Goal: Task Accomplishment & Management: Manage account settings

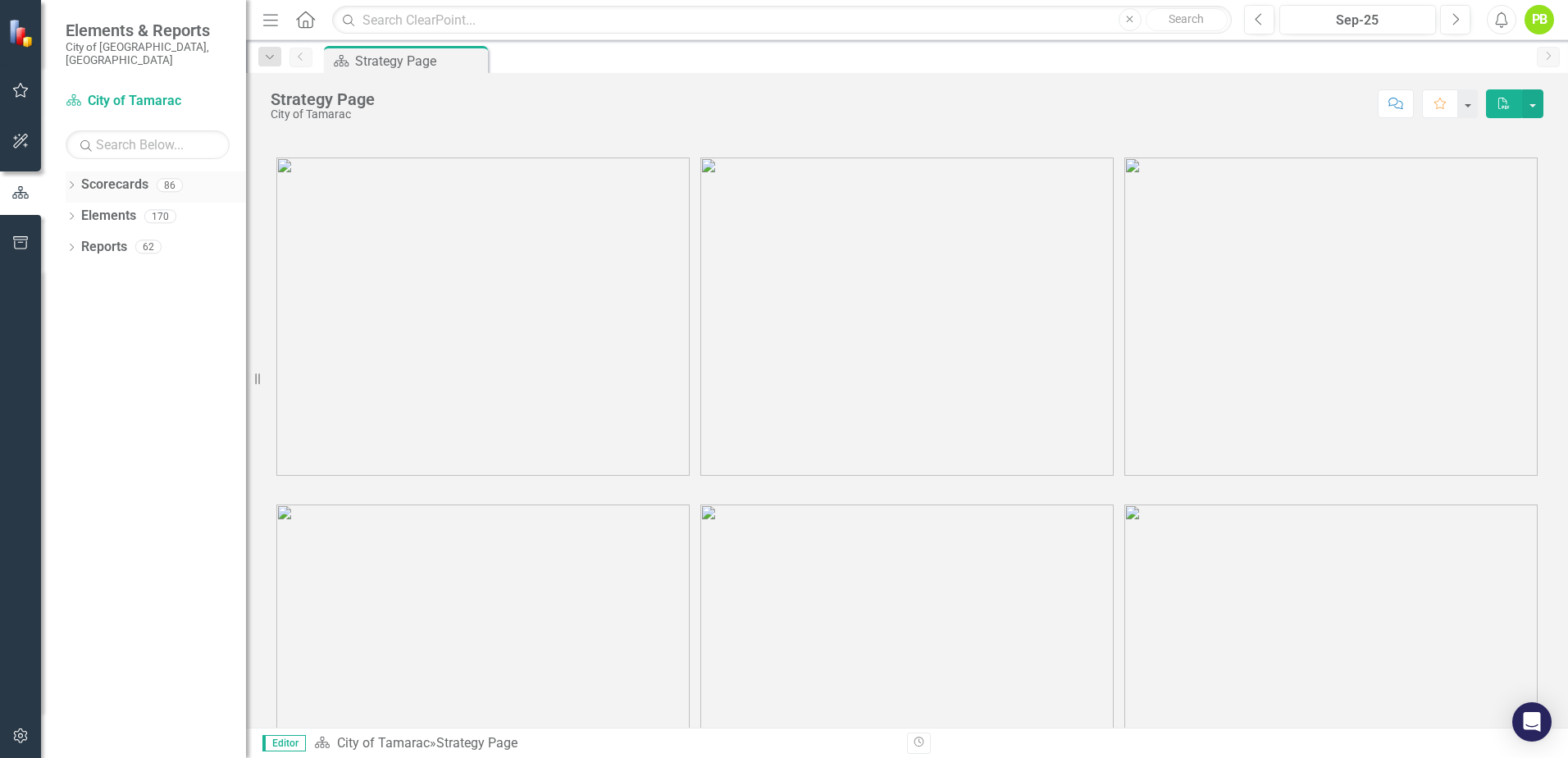
click at [71, 182] on icon "Dropdown" at bounding box center [71, 186] width 12 height 9
click at [74, 209] on div "Dropdown" at bounding box center [79, 216] width 12 height 14
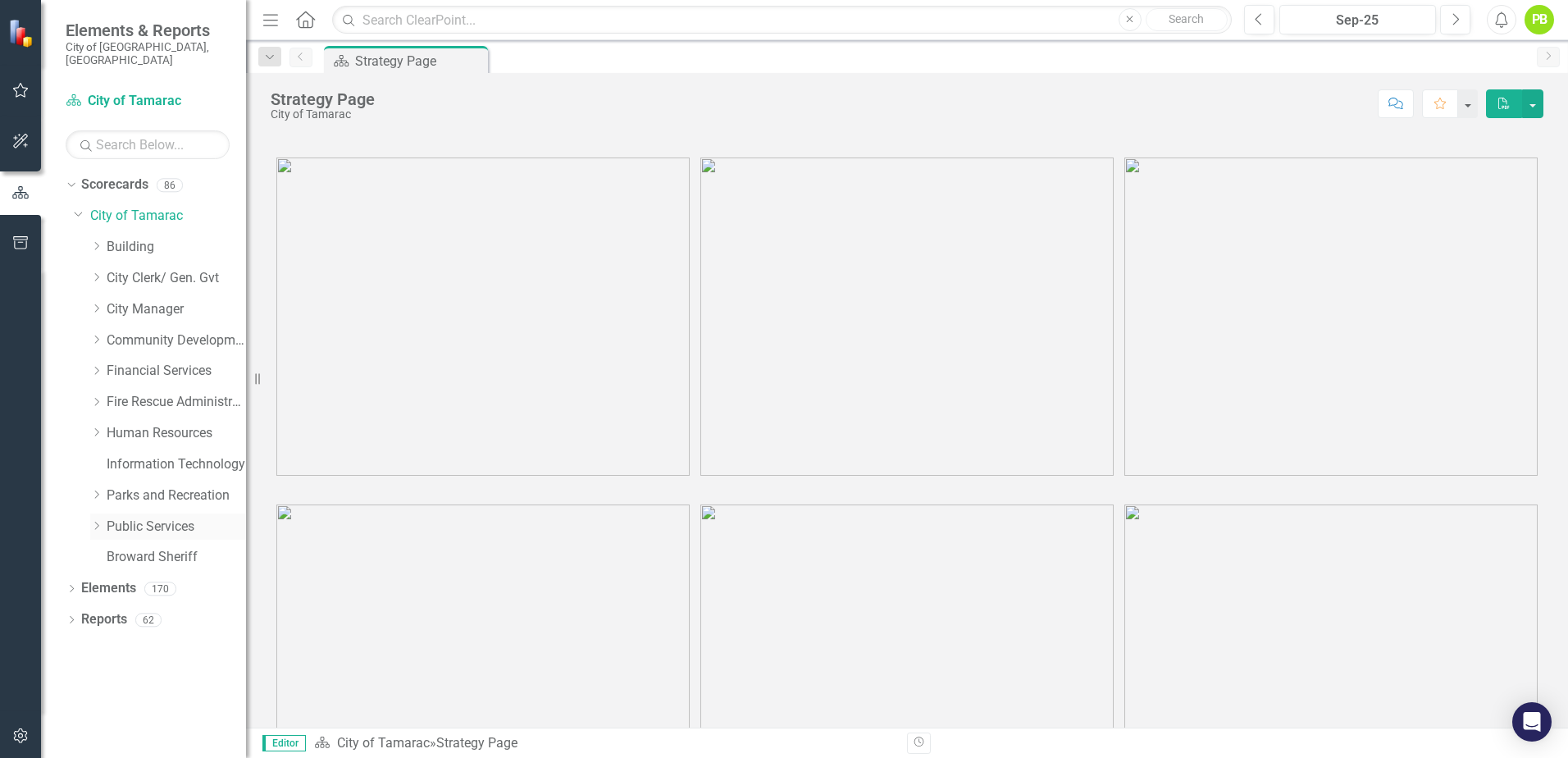
click at [92, 521] on icon "Dropdown" at bounding box center [96, 526] width 12 height 10
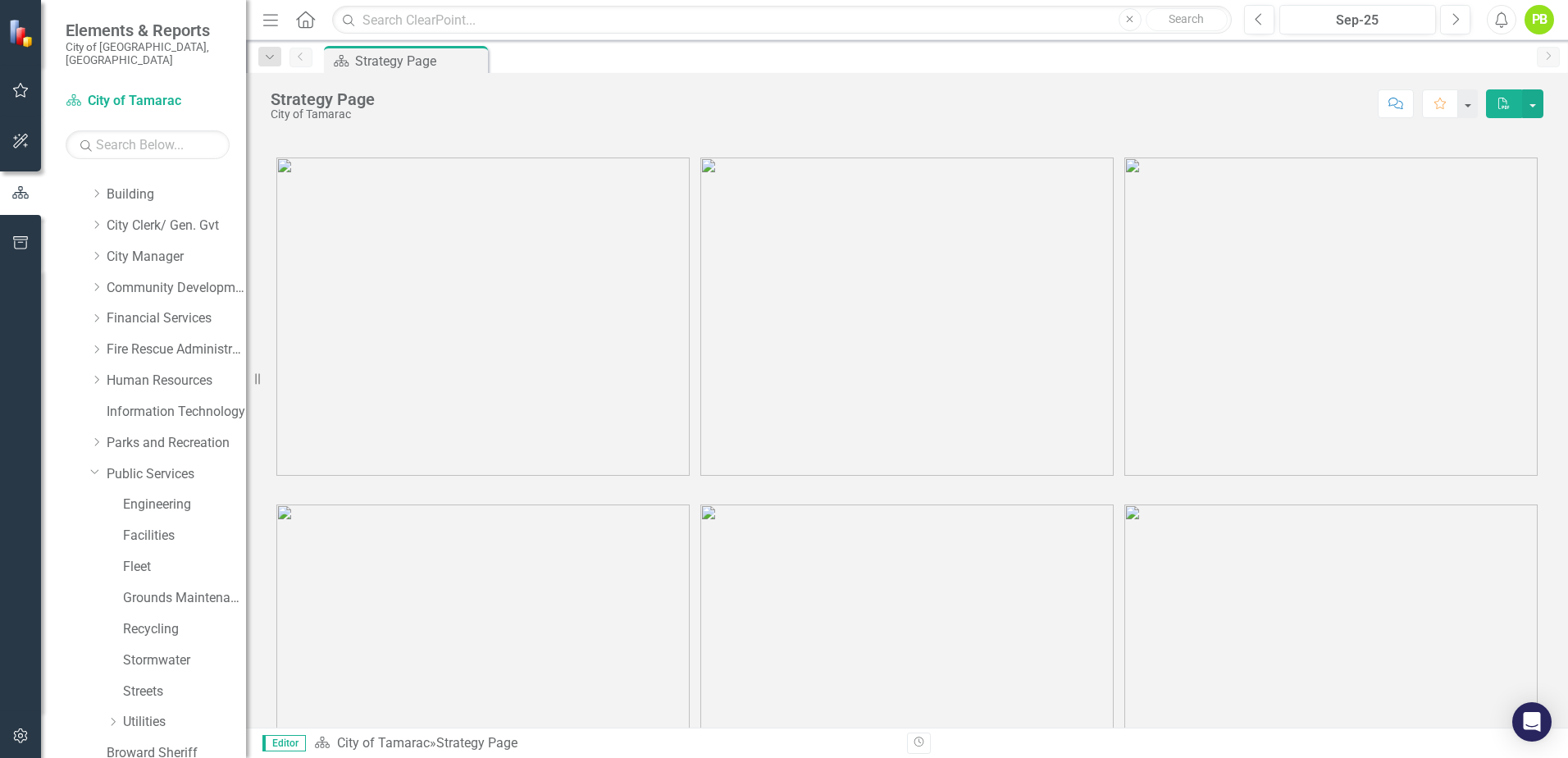
scroll to position [114, 0]
click at [112, 656] on icon "Dropdown" at bounding box center [112, 660] width 12 height 10
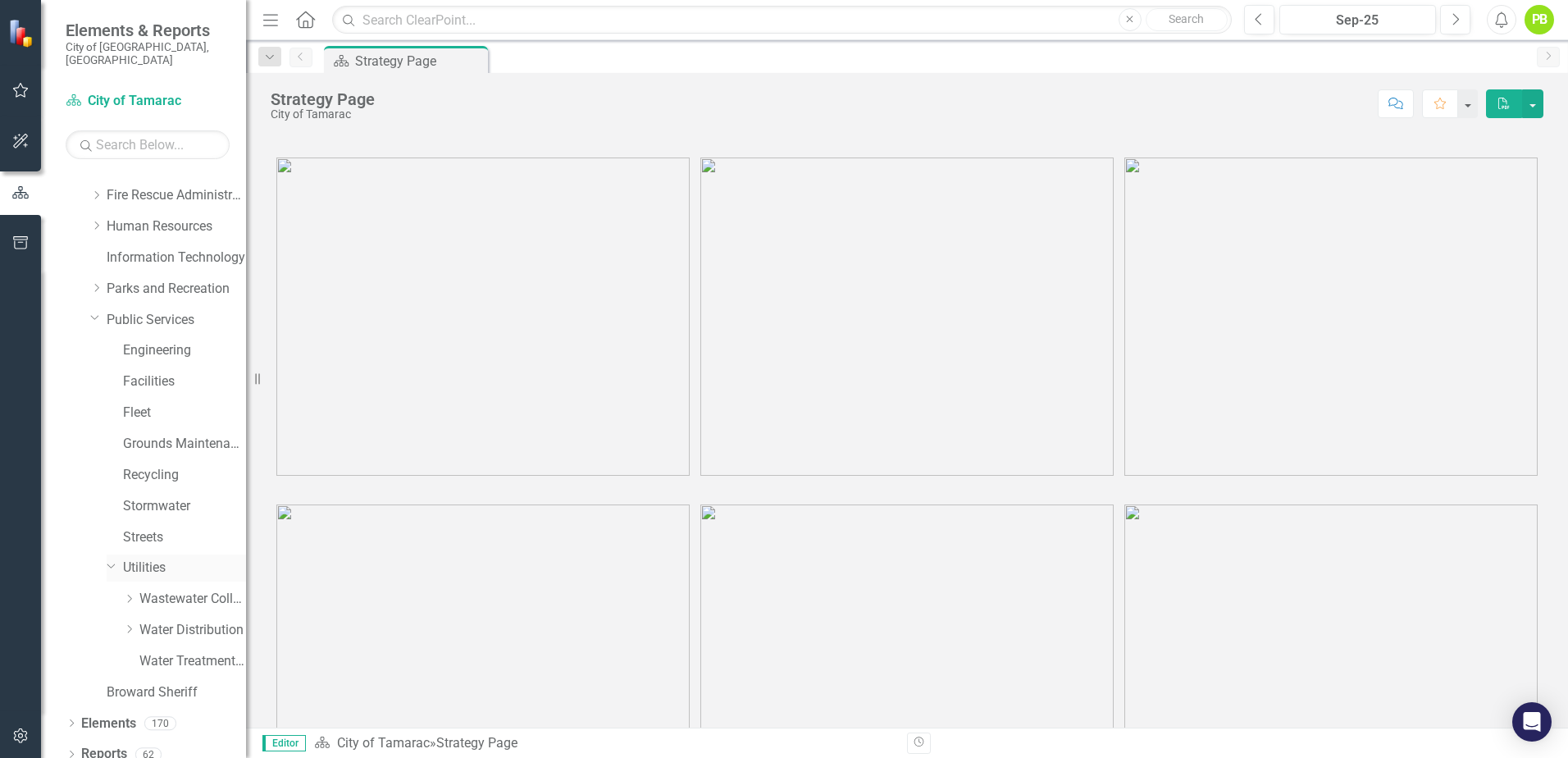
scroll to position [207, 0]
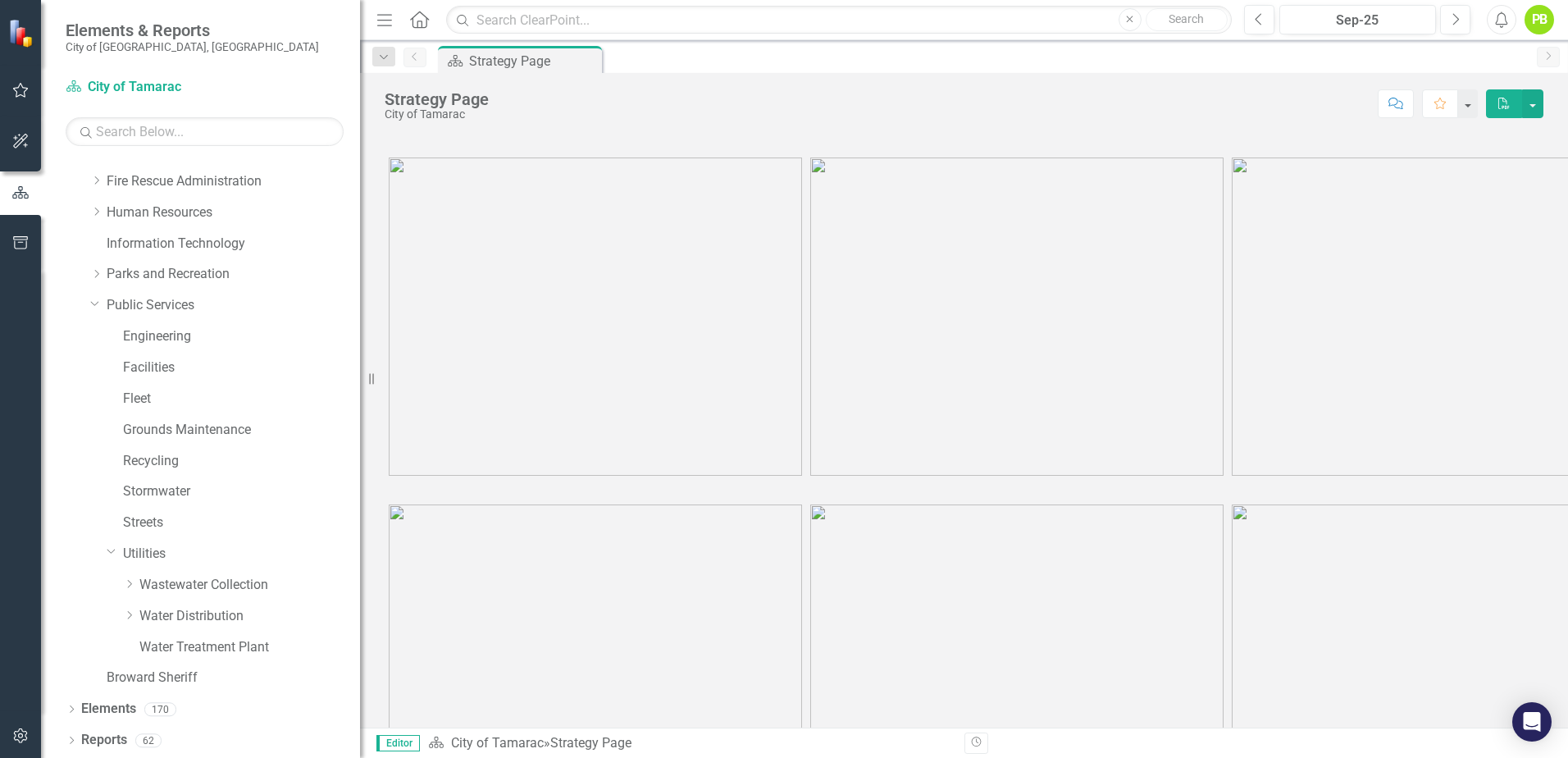
drag, startPoint x: 247, startPoint y: 141, endPoint x: 360, endPoint y: 179, distance: 119.2
click at [360, 179] on div "Resize" at bounding box center [366, 379] width 13 height 758
click at [131, 584] on icon "Dropdown" at bounding box center [129, 584] width 12 height 10
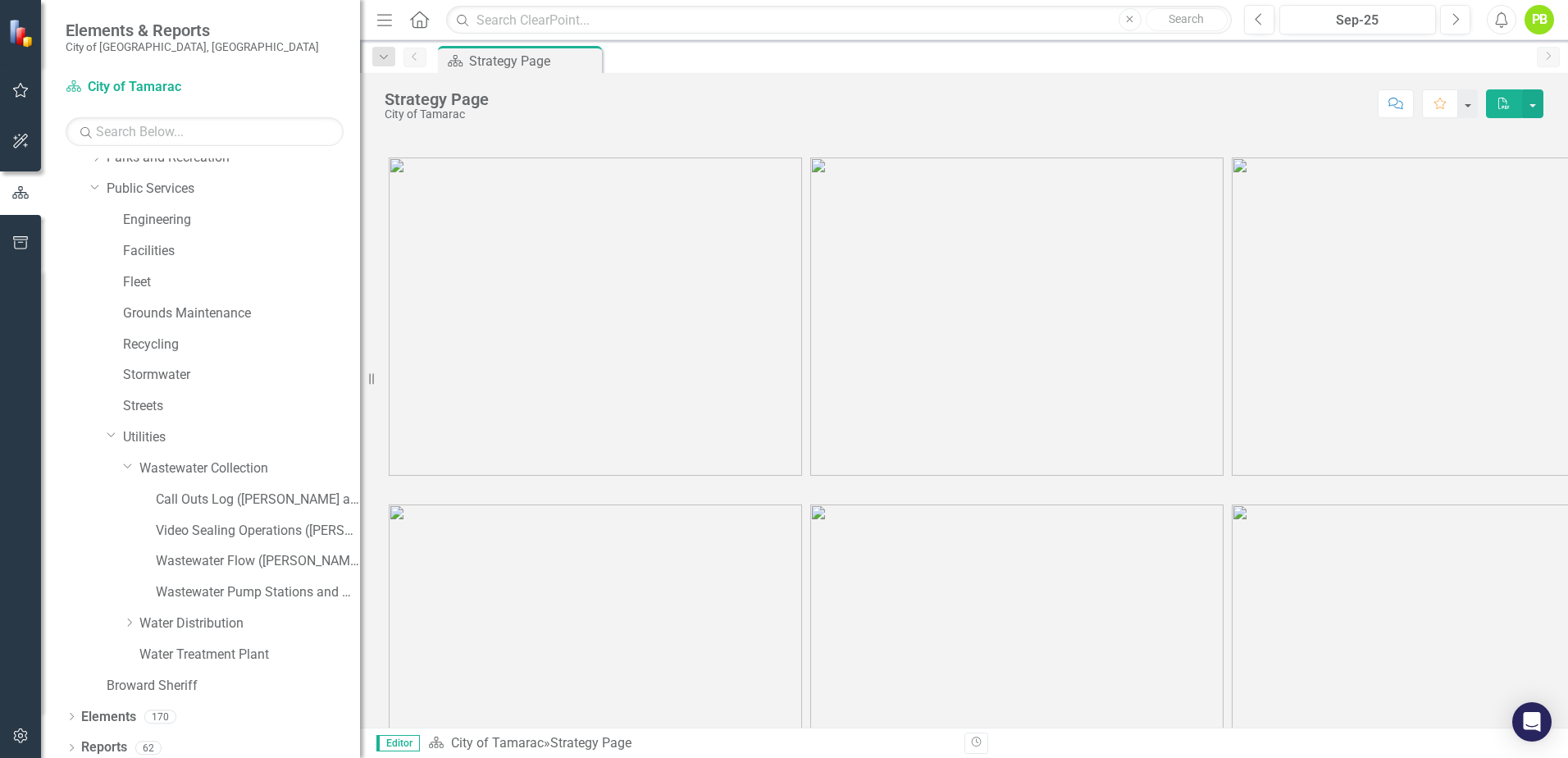
scroll to position [332, 0]
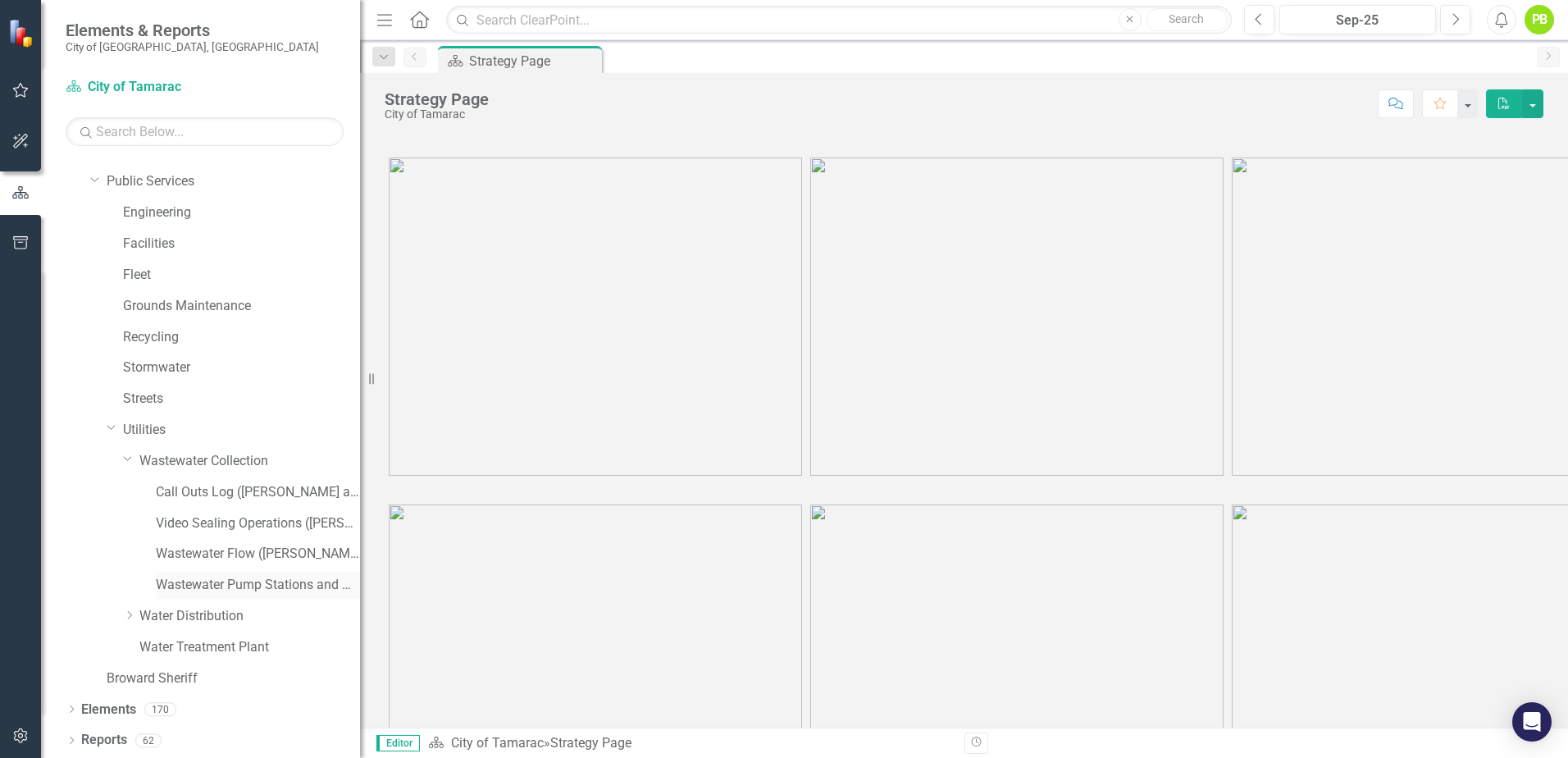
click at [175, 584] on link "Wastewater Pump Stations and WTP ([PERSON_NAME])" at bounding box center [258, 585] width 204 height 19
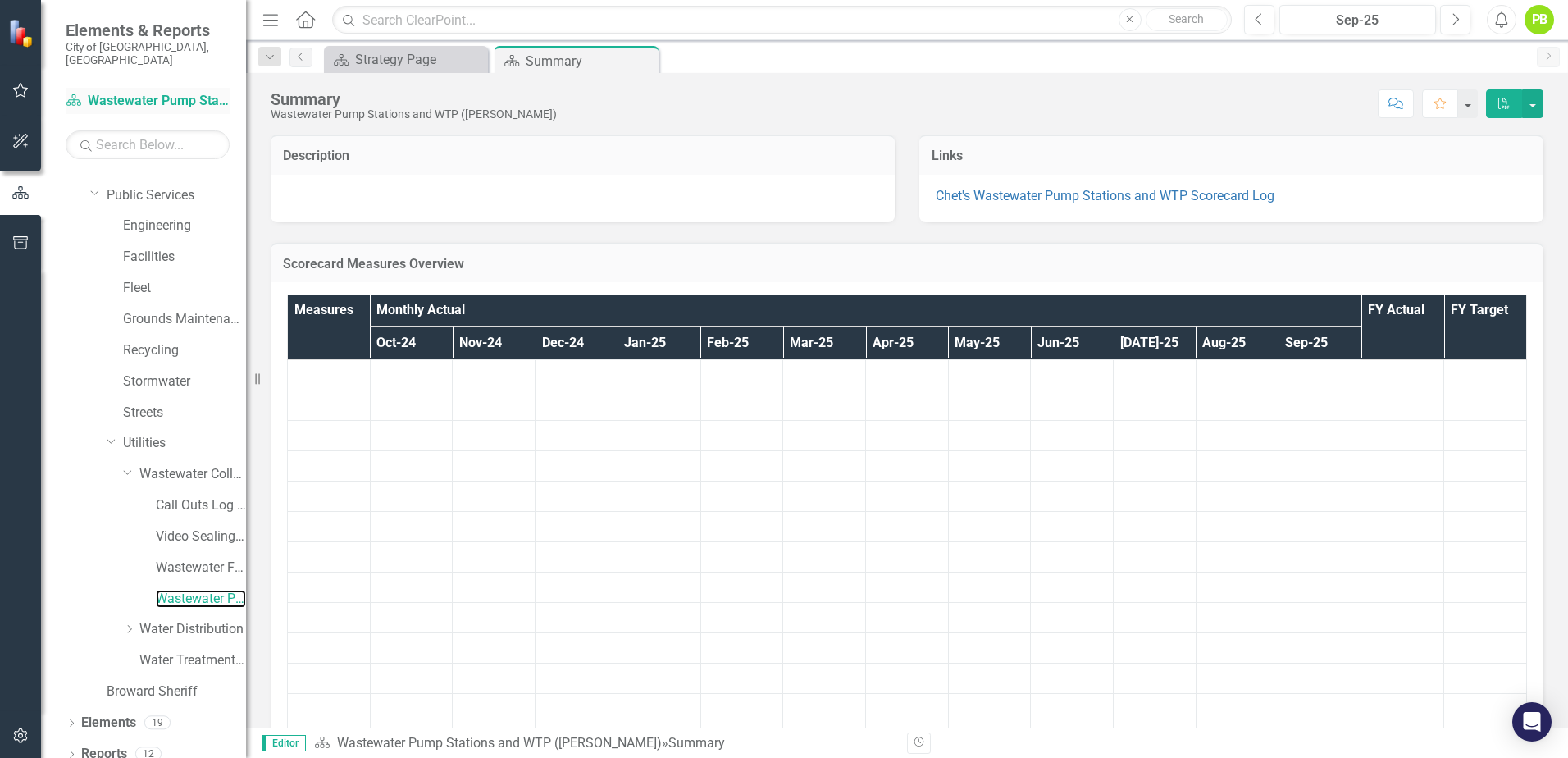
drag, startPoint x: 361, startPoint y: 63, endPoint x: 156, endPoint y: 80, distance: 205.7
click at [156, 80] on div "Elements & Reports City of [GEOGRAPHIC_DATA], [GEOGRAPHIC_DATA] Scorecard Waste…" at bounding box center [123, 379] width 246 height 758
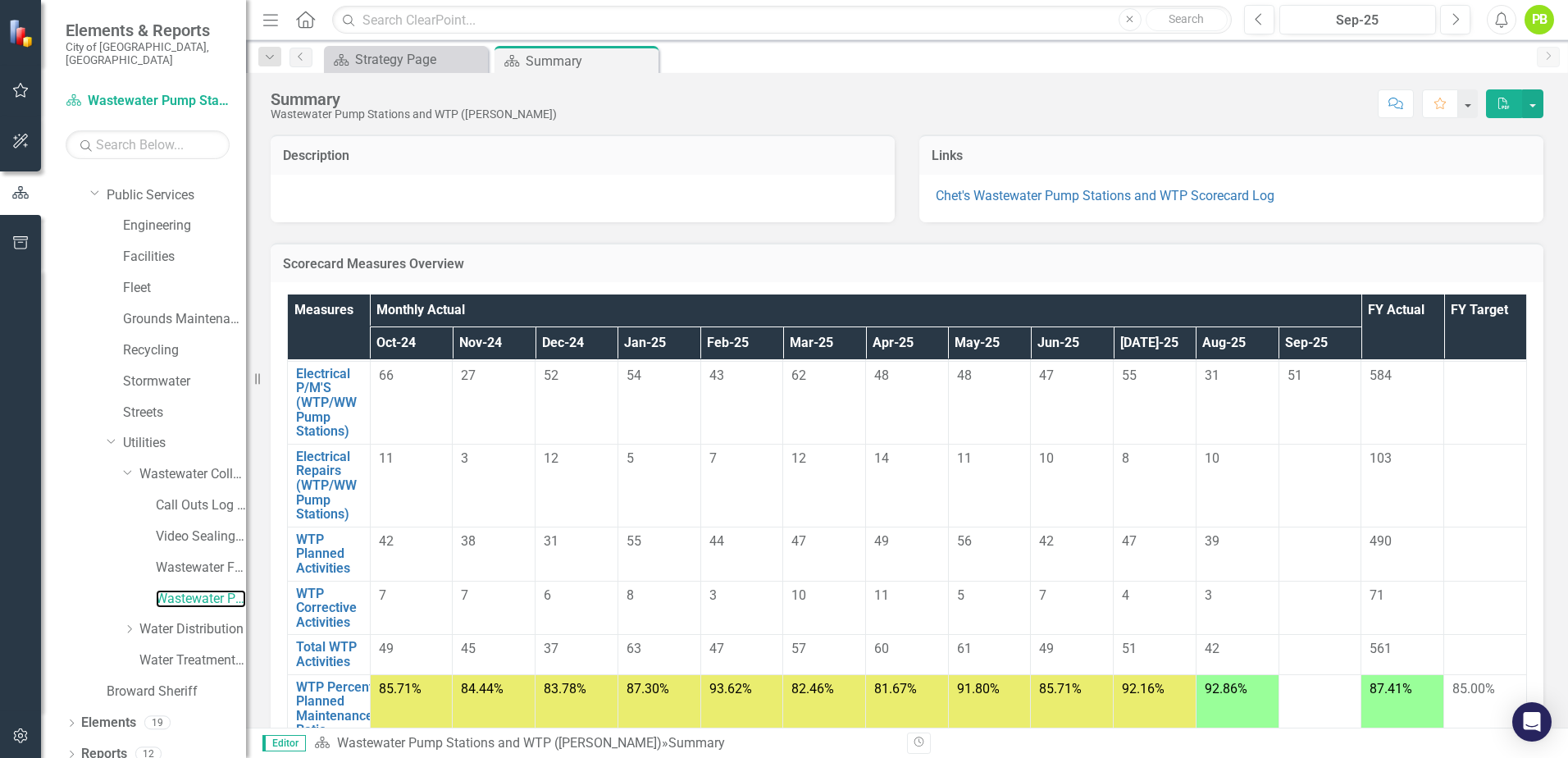
scroll to position [82, 0]
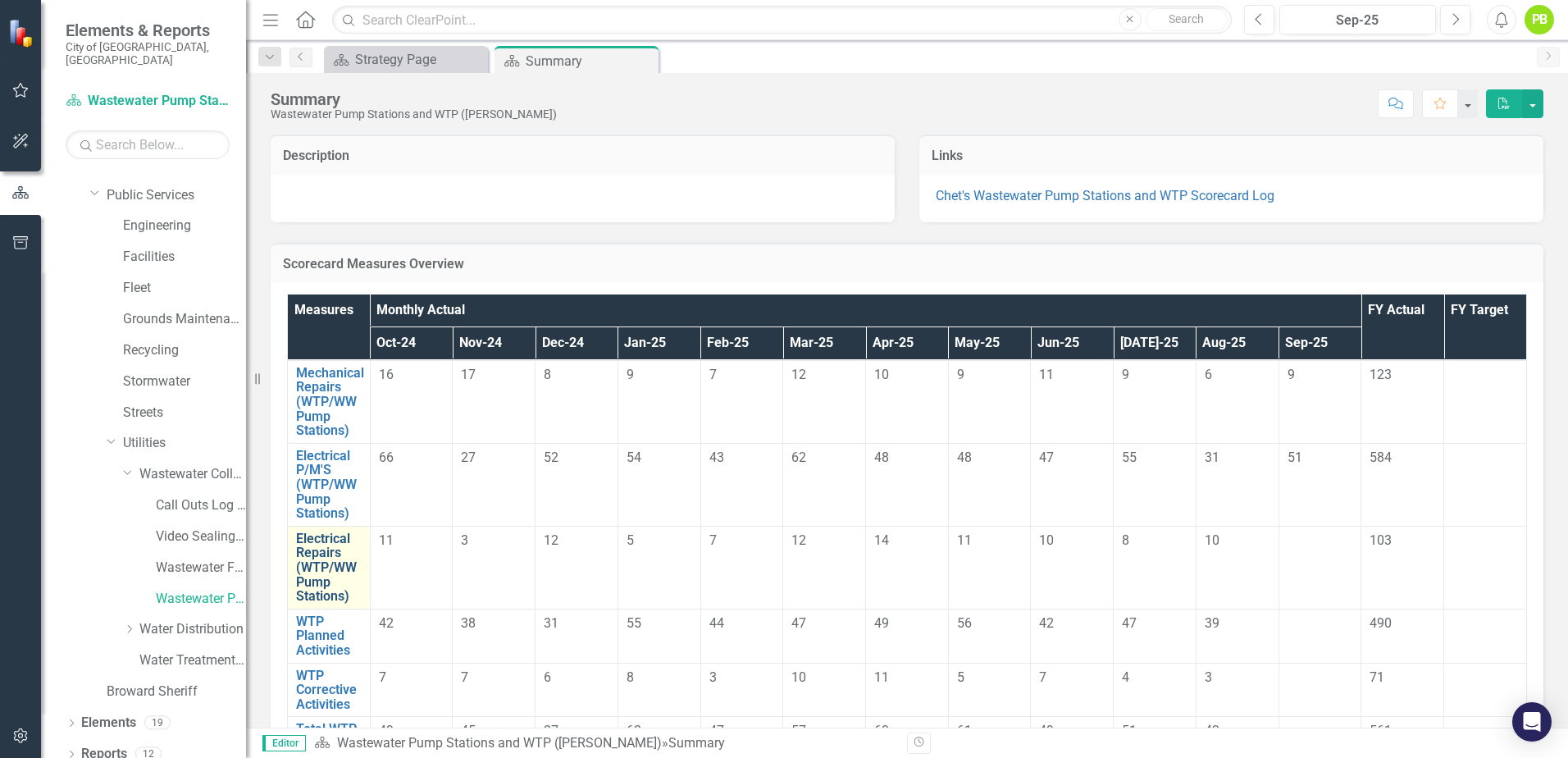
click at [323, 560] on link "Electrical Repairs (WTP/WW Pump Stations)" at bounding box center [329, 567] width 66 height 72
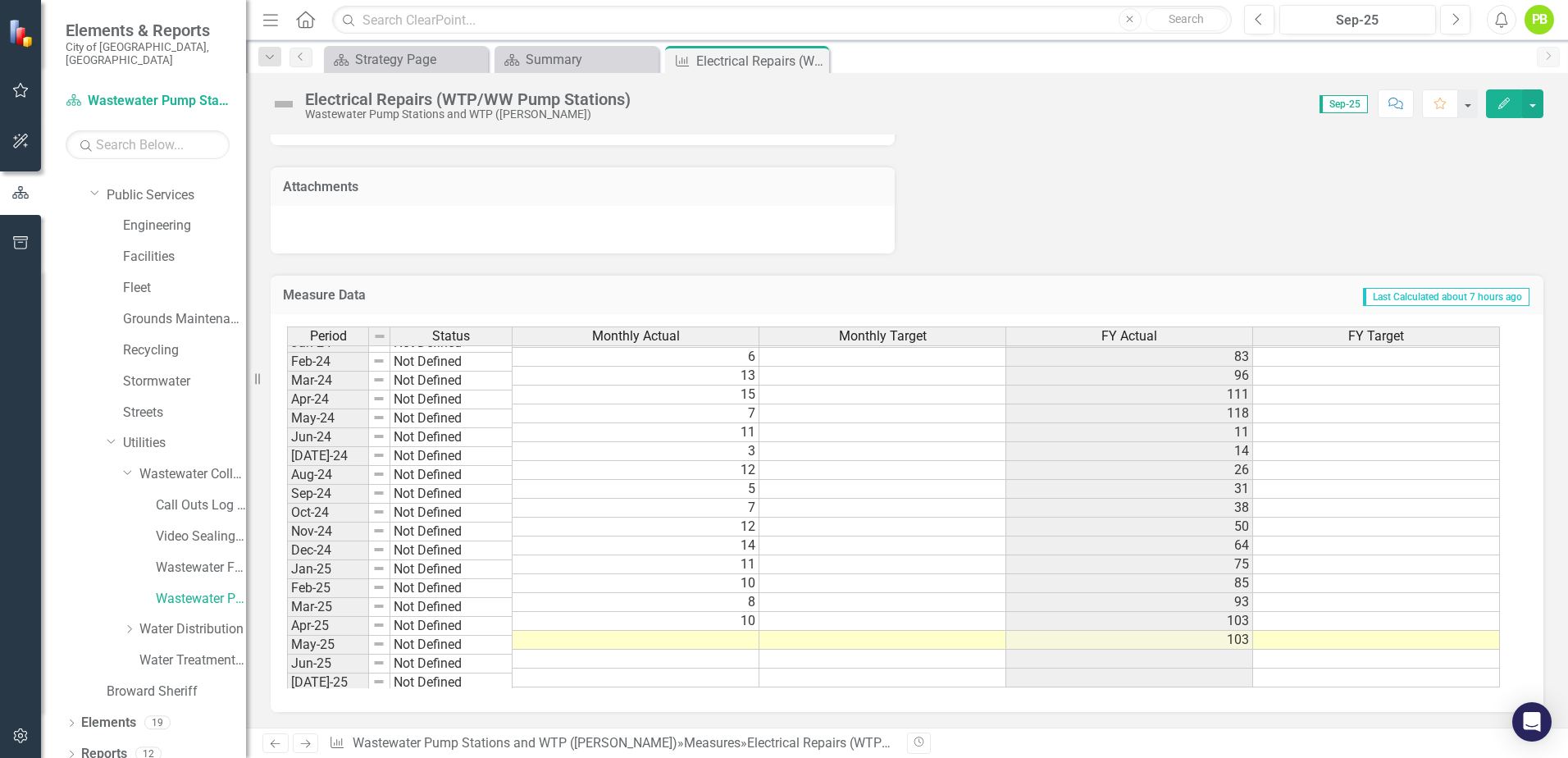
scroll to position [603, 0]
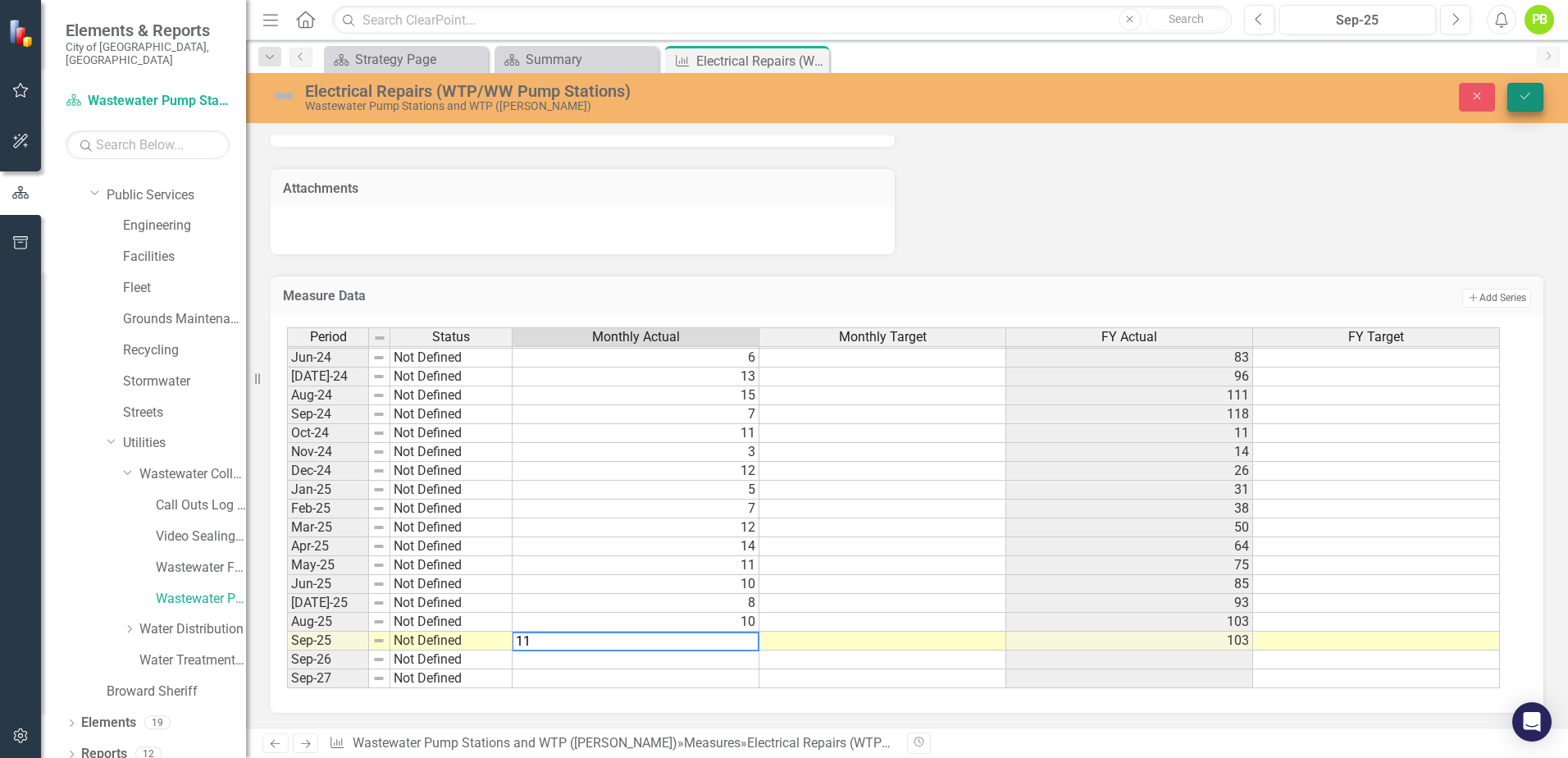
type textarea "11"
drag, startPoint x: 1524, startPoint y: 94, endPoint x: 1361, endPoint y: 268, distance: 238.4
click at [1524, 94] on icon "Save" at bounding box center [1525, 96] width 15 height 12
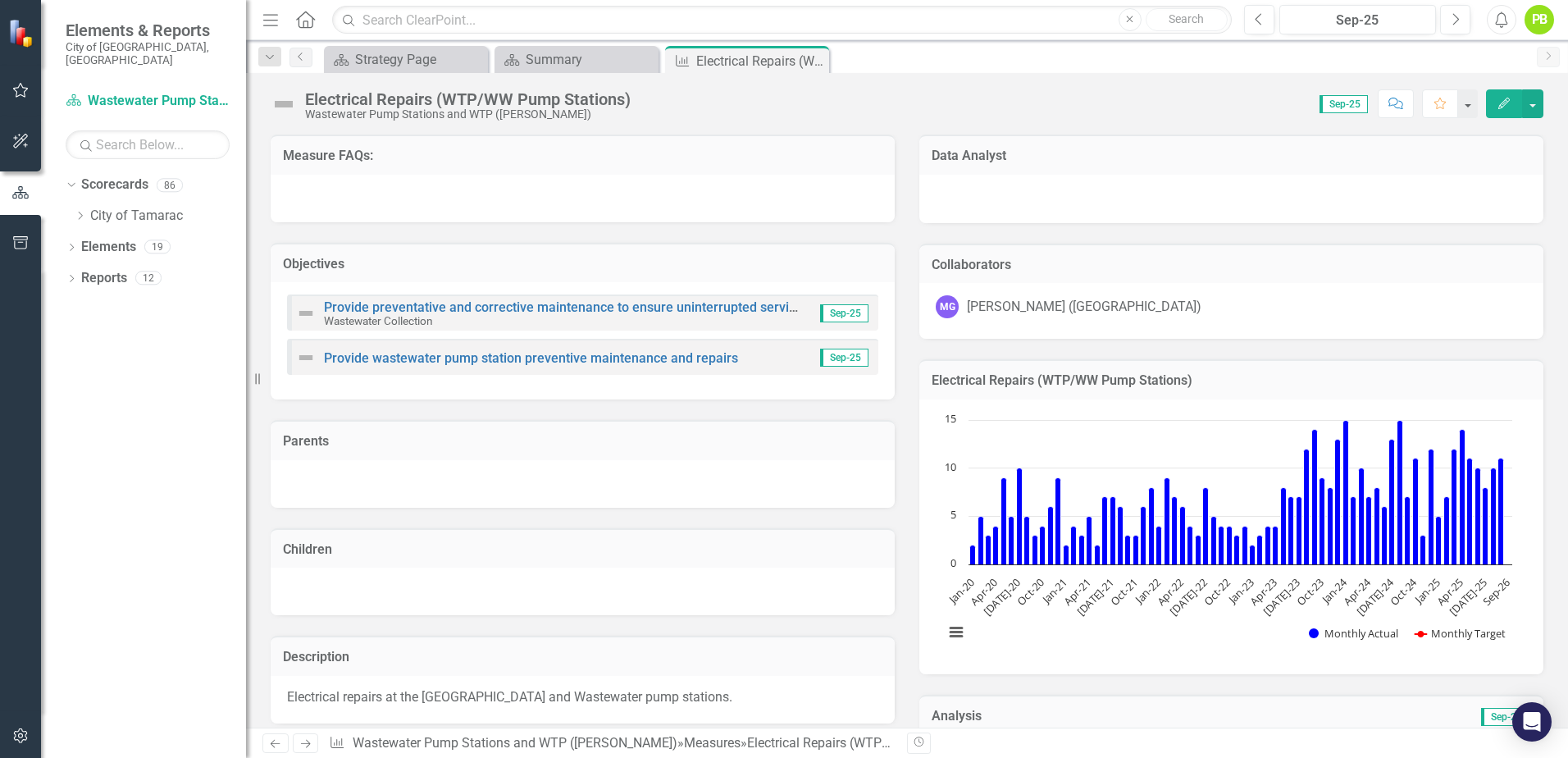
scroll to position [0, 0]
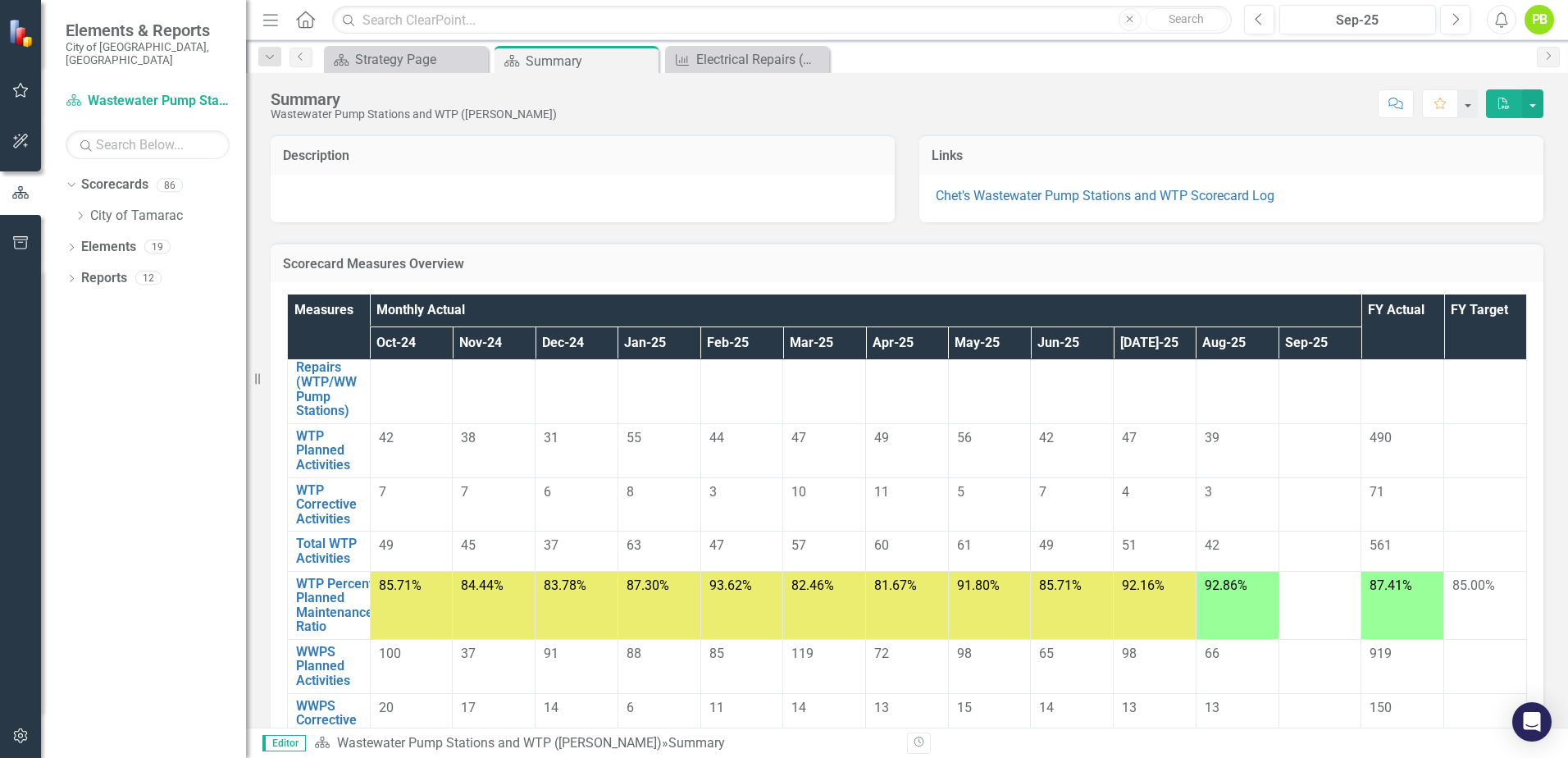
scroll to position [164, 0]
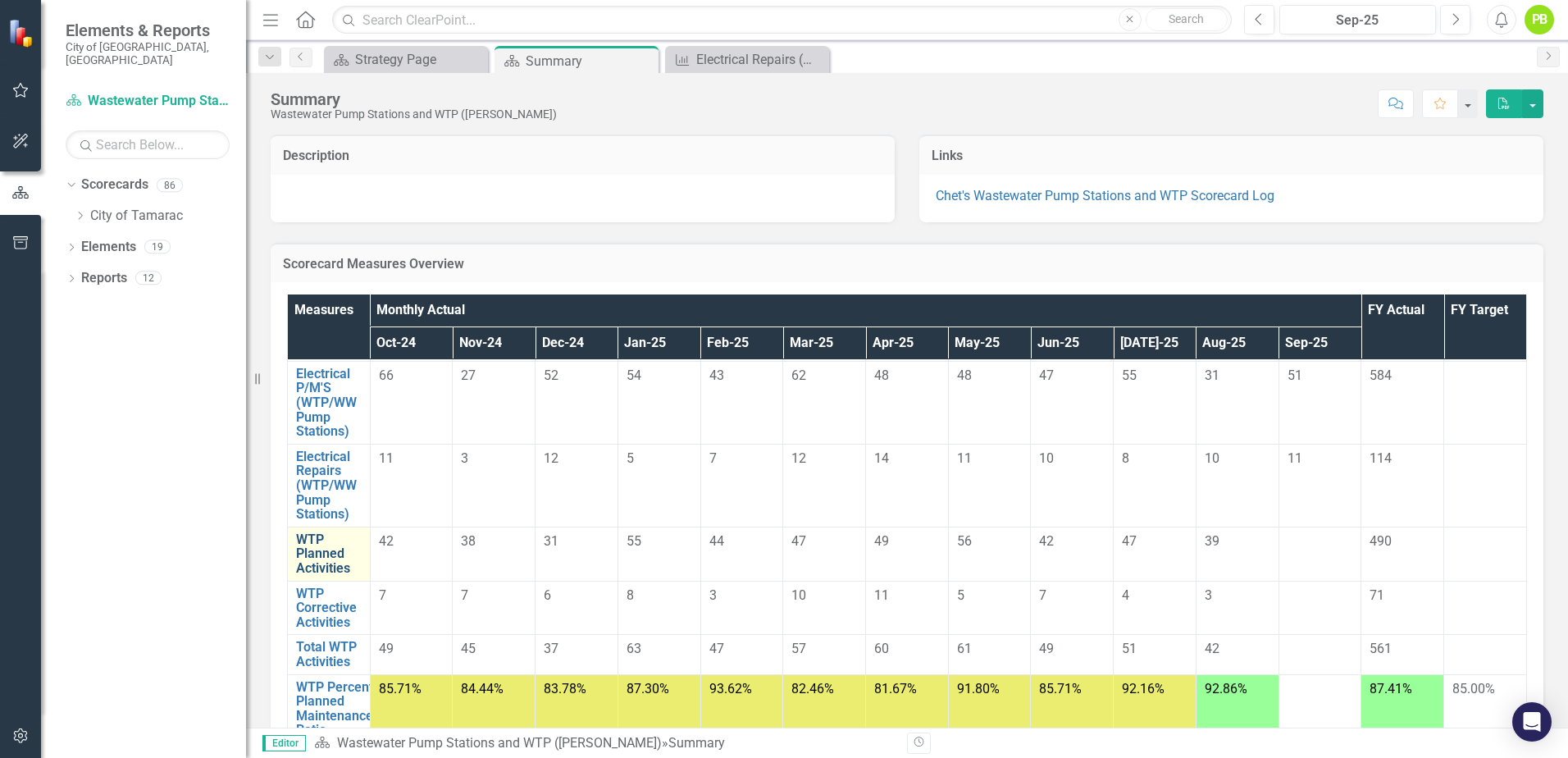
click at [319, 548] on link "WTP Planned Activities" at bounding box center [329, 554] width 66 height 44
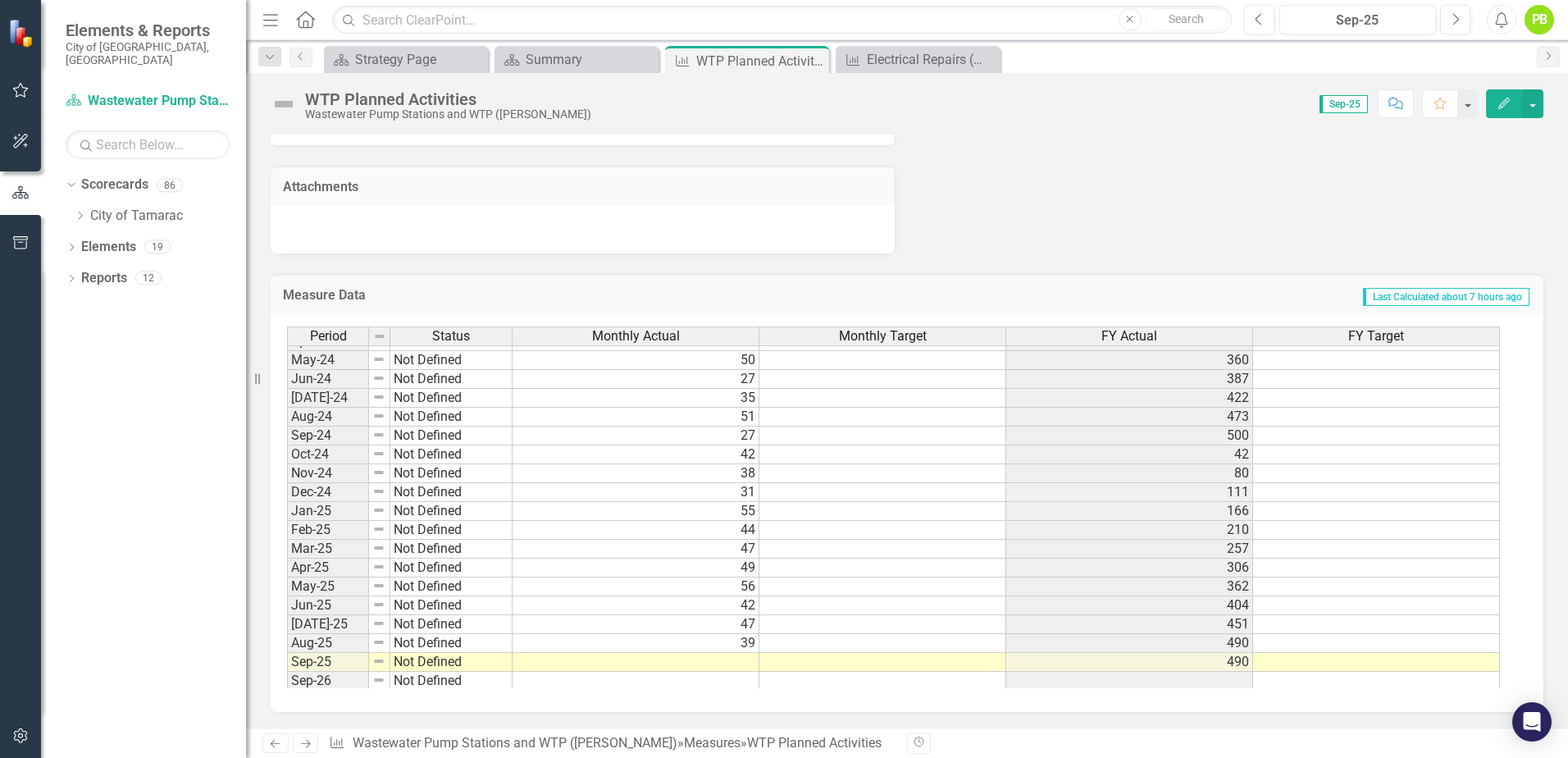
scroll to position [603, 0]
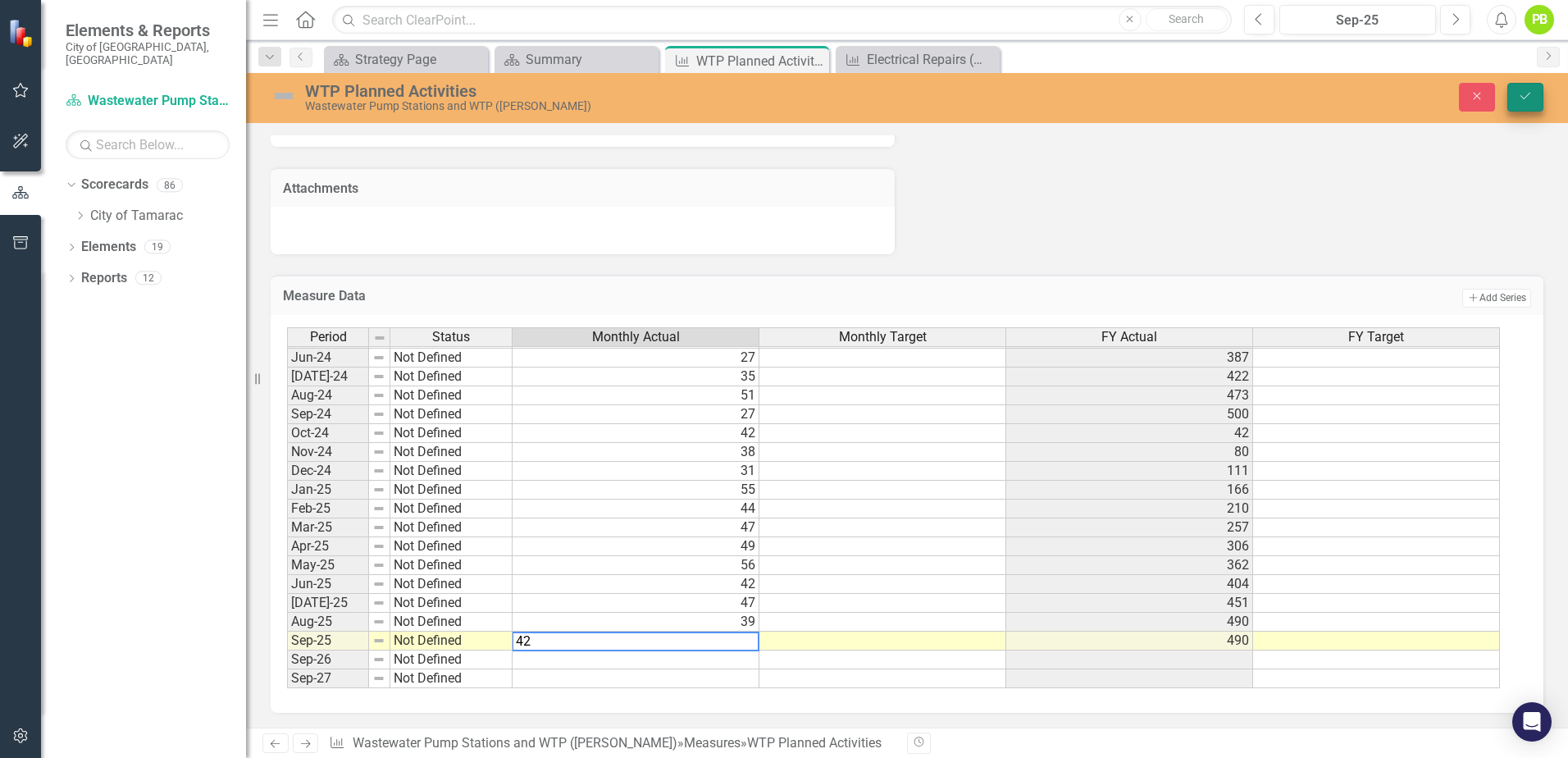
type textarea "42"
click at [1530, 94] on icon "Save" at bounding box center [1525, 96] width 15 height 12
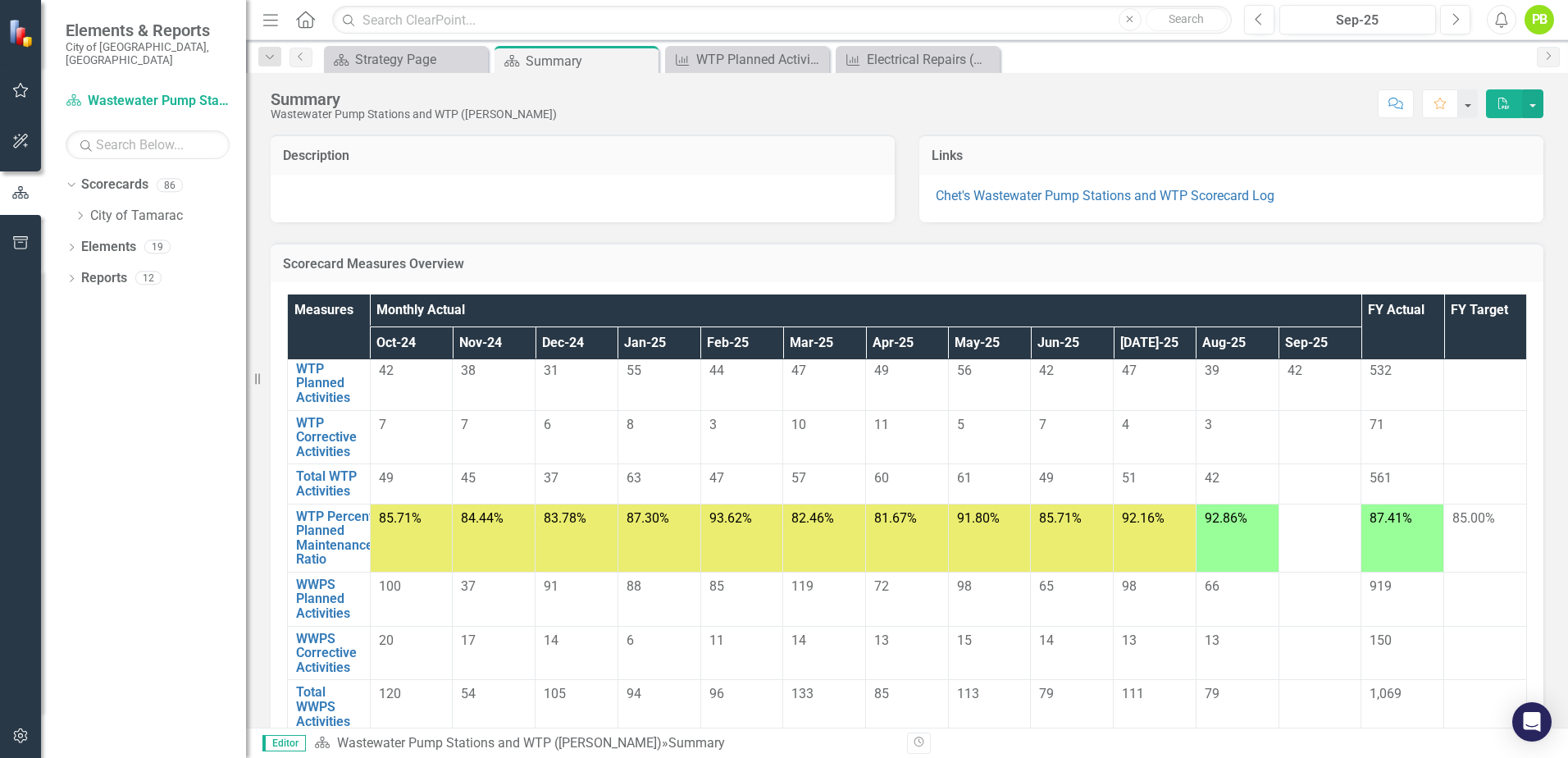
scroll to position [328, 0]
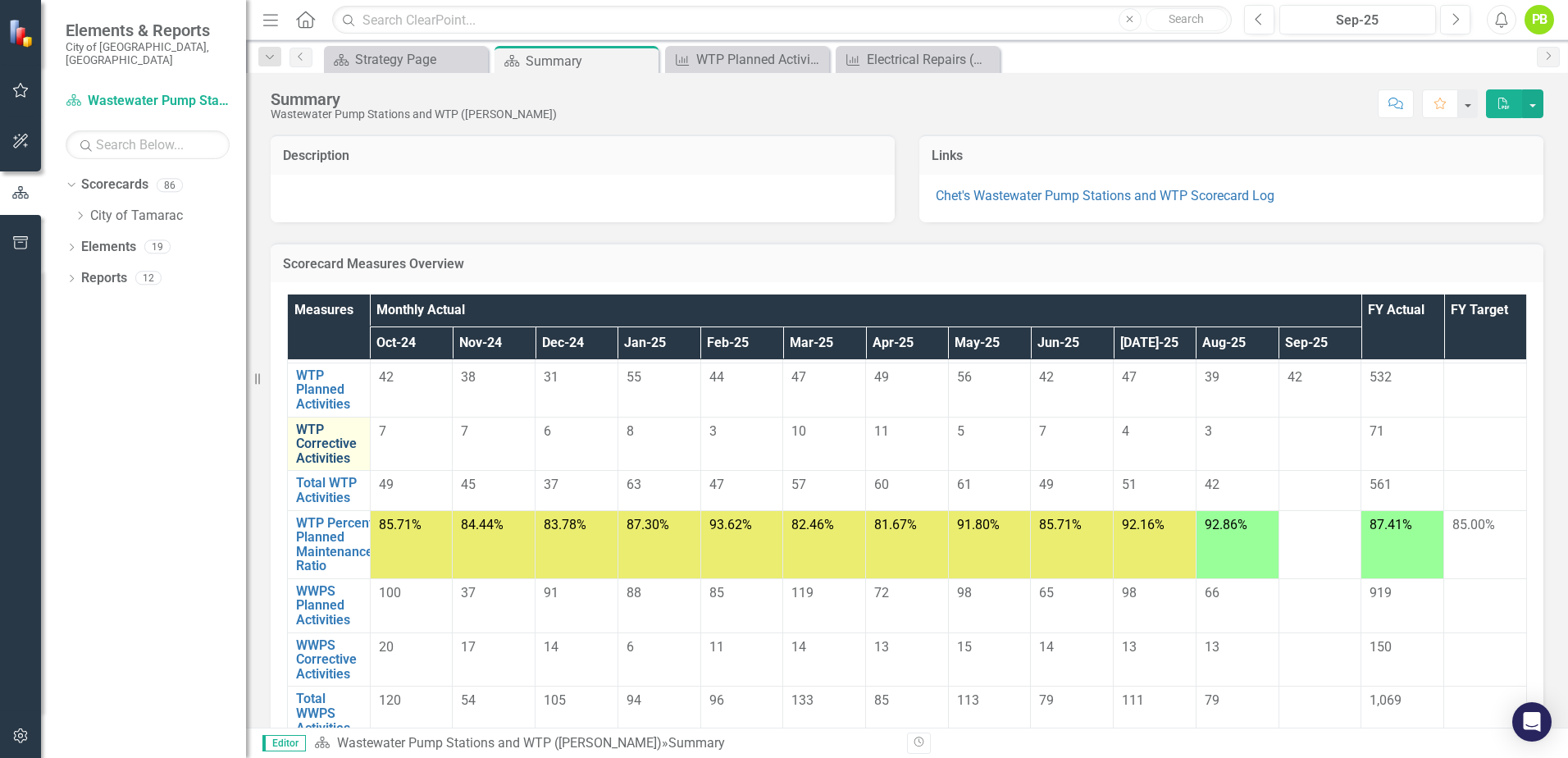
click at [307, 434] on link "WTP Corrective Activities" at bounding box center [329, 445] width 66 height 44
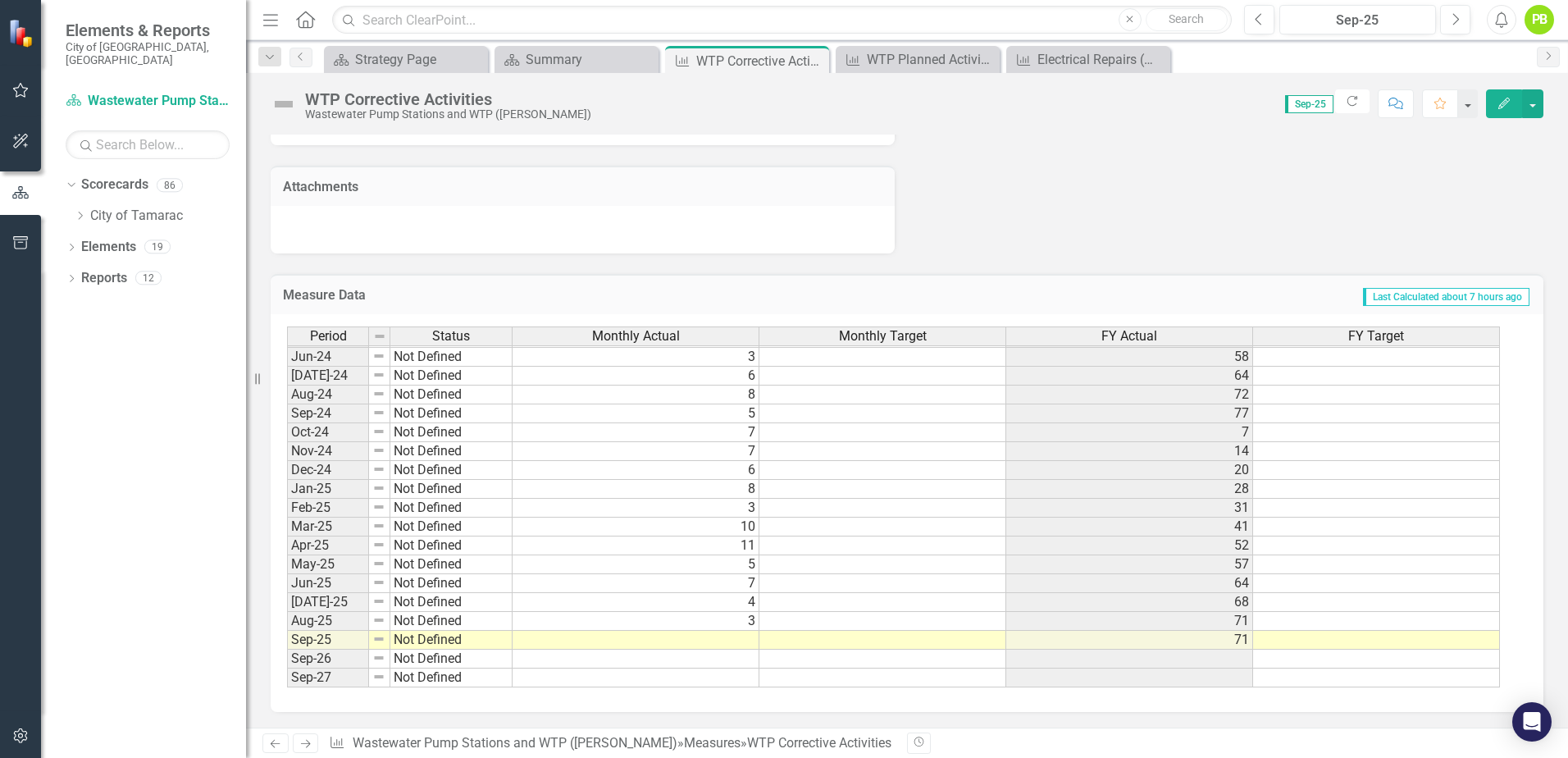
scroll to position [1080, 0]
click at [737, 637] on tbody "May-23 Not Defined 8 45 Jun-23 Not Defined 4 49 [DATE]-23 Not Defined 6 55 Aug-…" at bounding box center [893, 394] width 1213 height 585
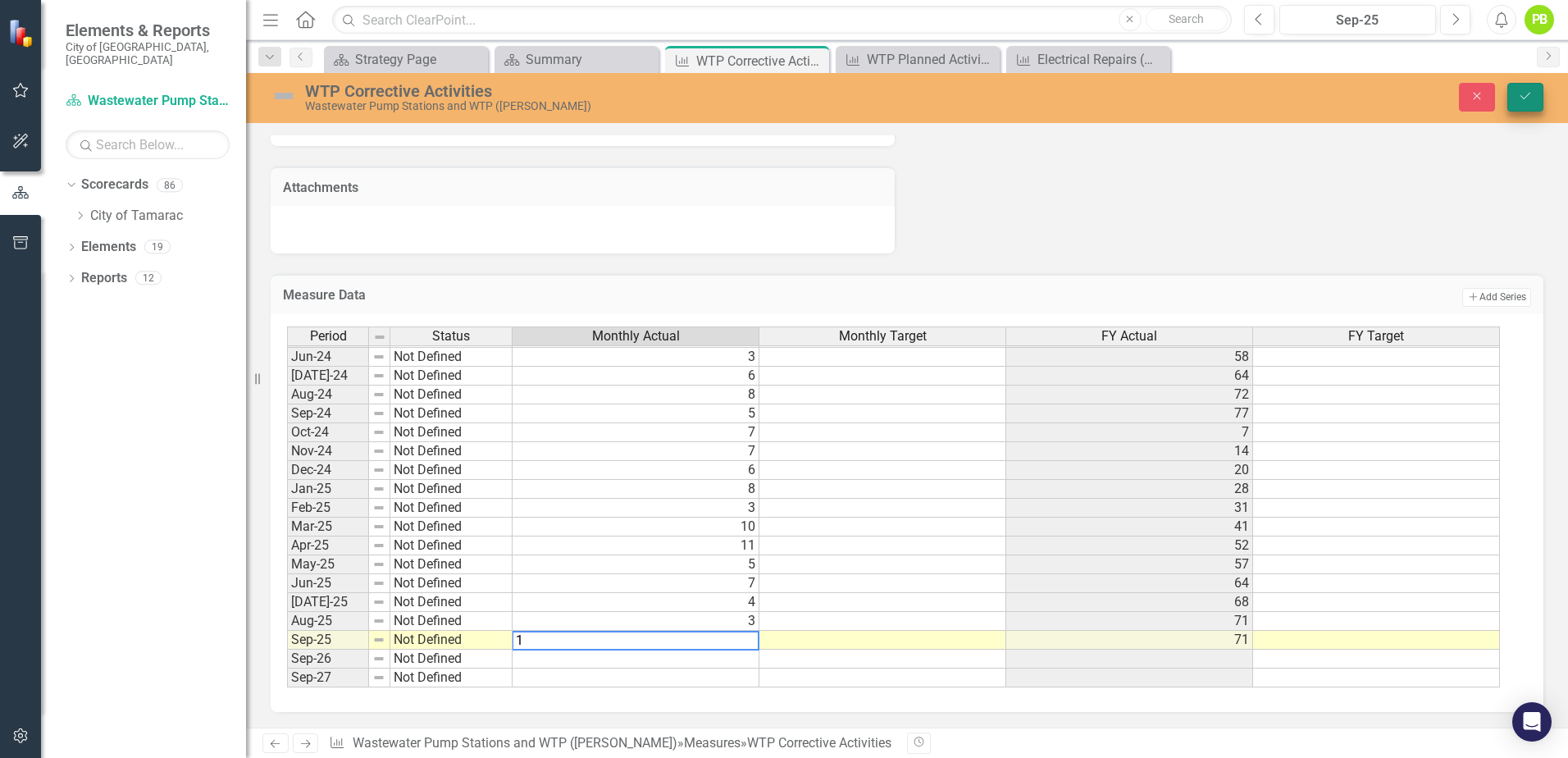
type textarea "1"
click at [1519, 94] on icon "Save" at bounding box center [1525, 96] width 15 height 12
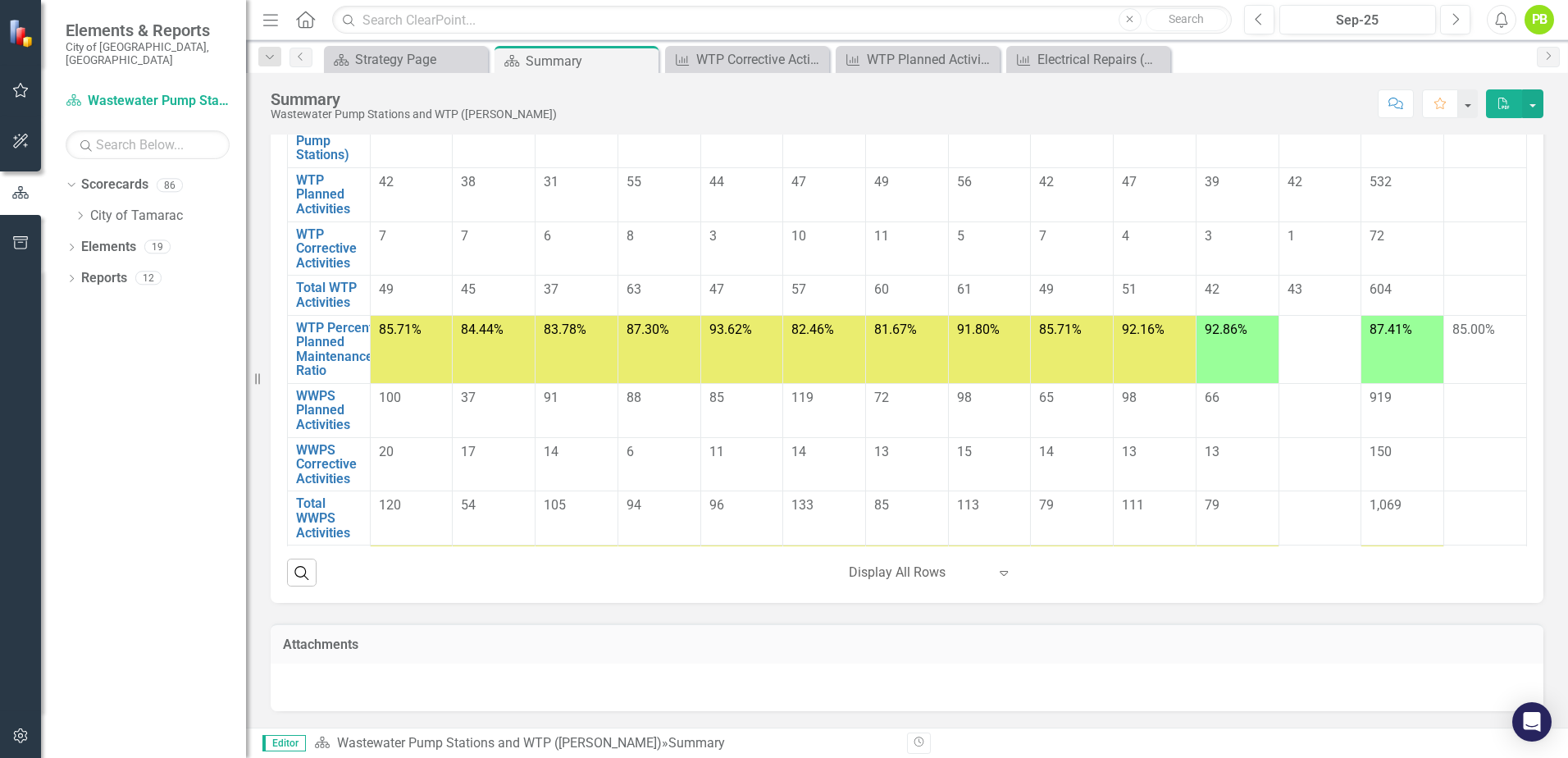
scroll to position [164, 0]
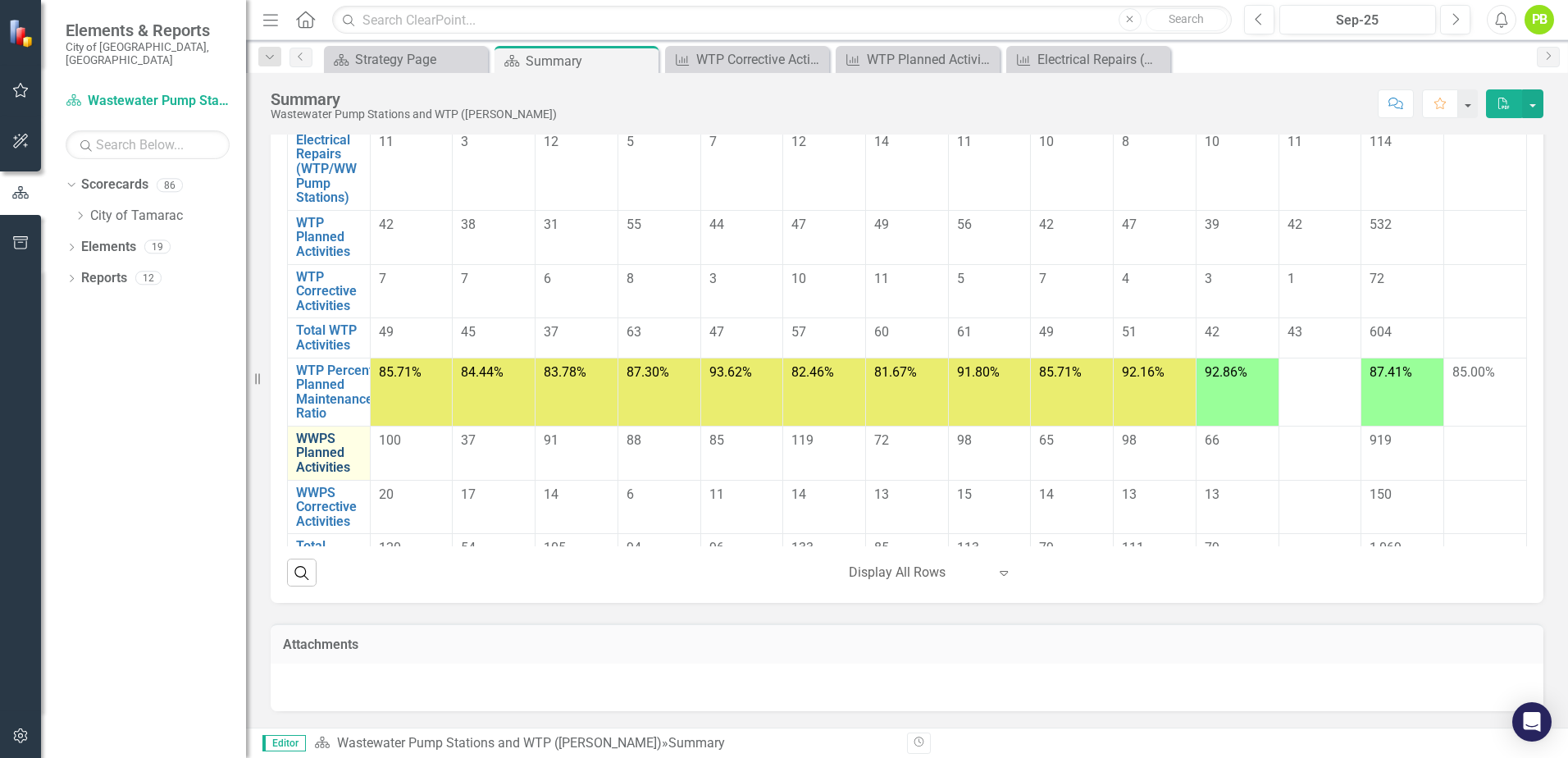
click at [327, 459] on link "WWPS Planned Activities" at bounding box center [329, 454] width 66 height 44
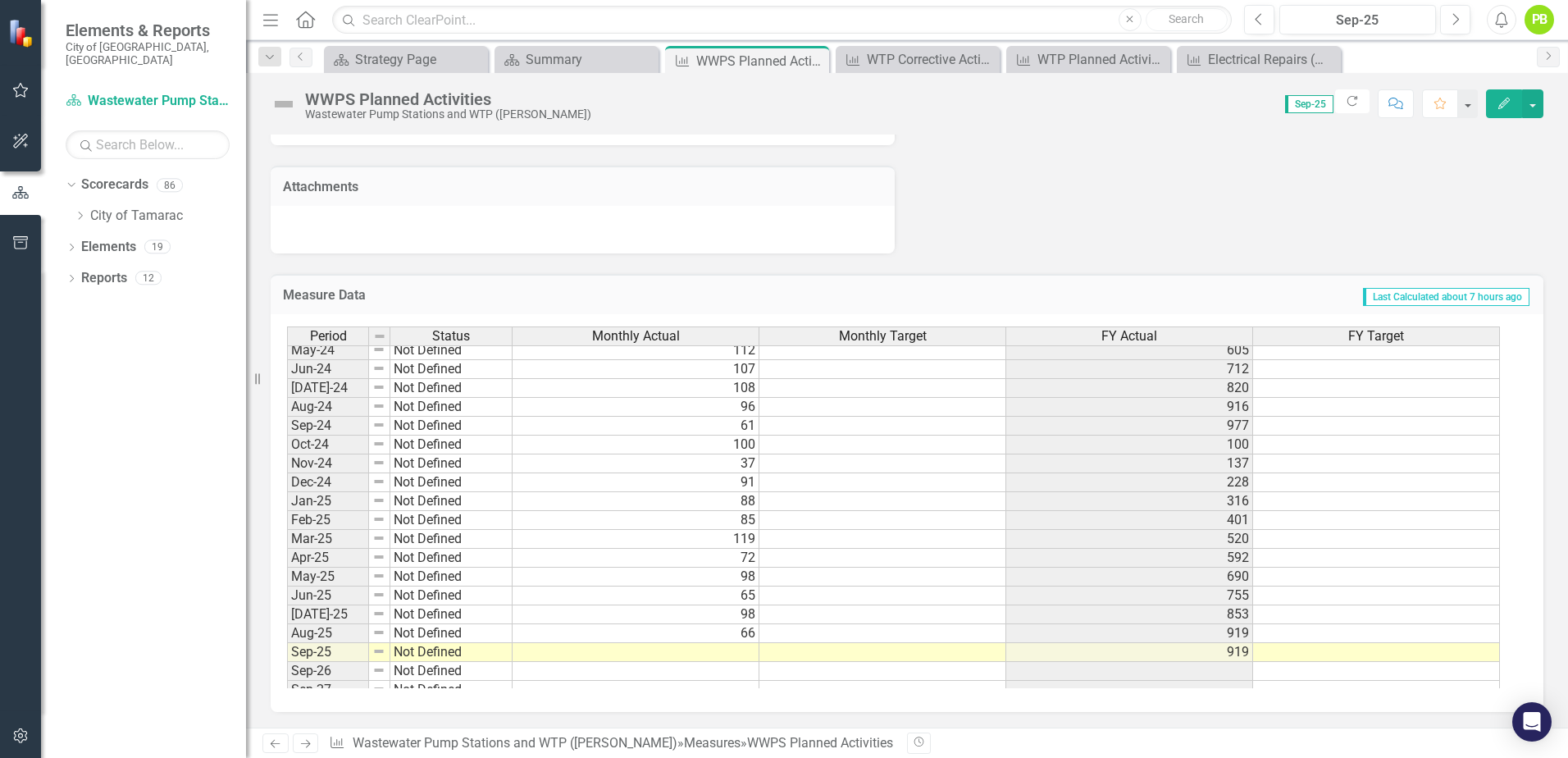
scroll to position [603, 0]
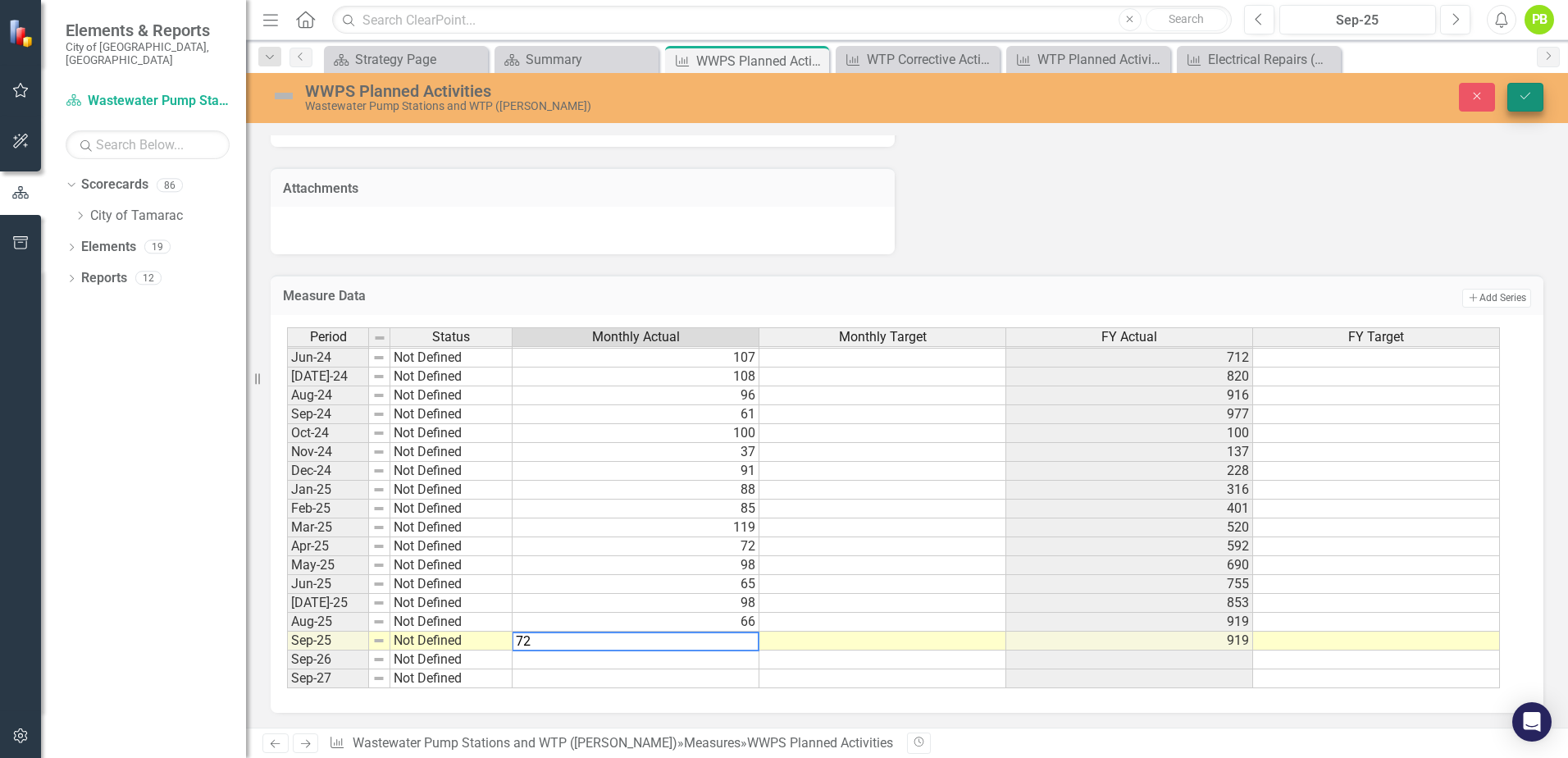
type textarea "72"
click at [1536, 87] on button "Save" at bounding box center [1525, 97] width 37 height 28
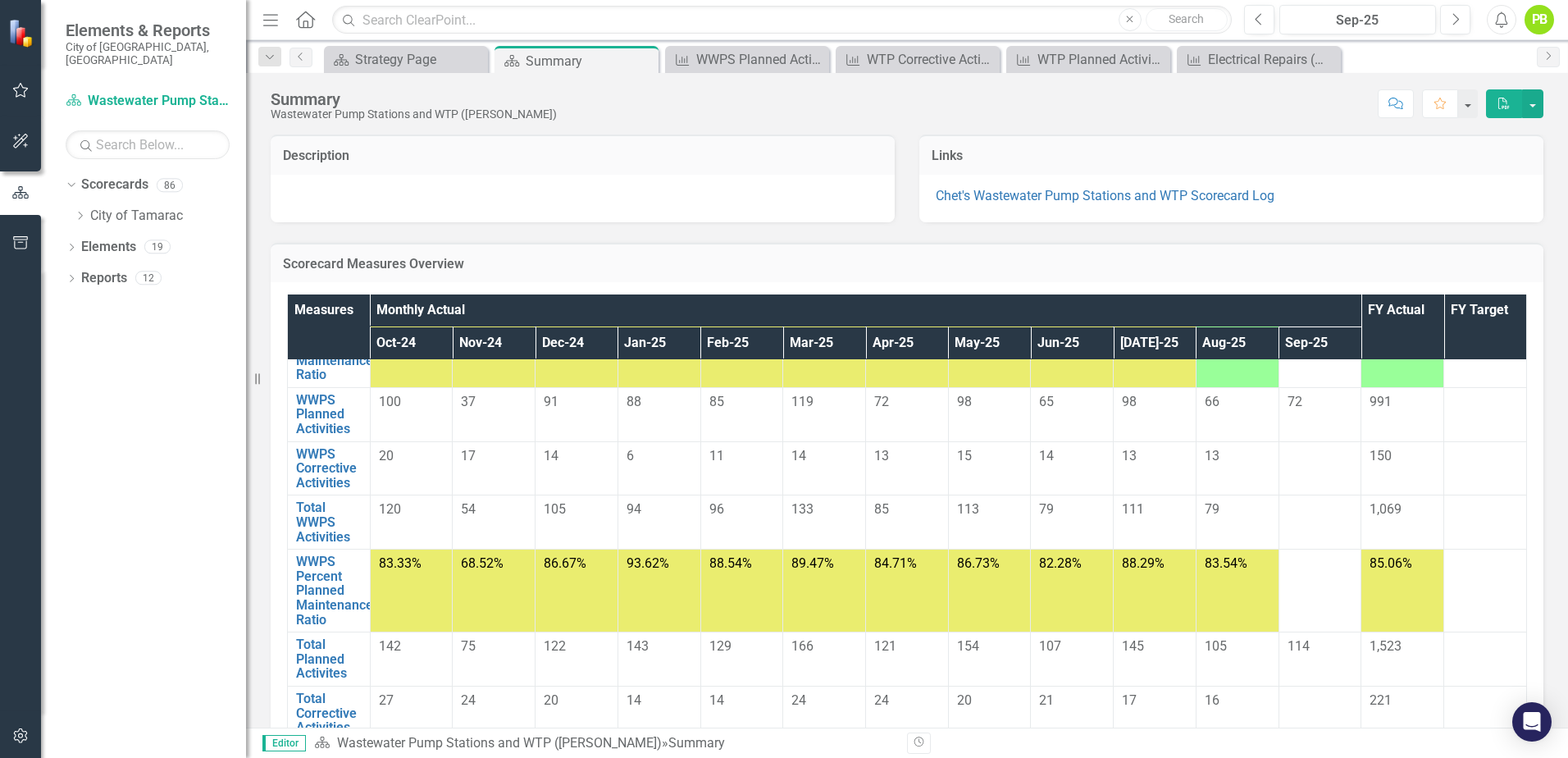
scroll to position [533, 0]
click at [324, 472] on link "WWPS Corrective Activities" at bounding box center [329, 469] width 66 height 44
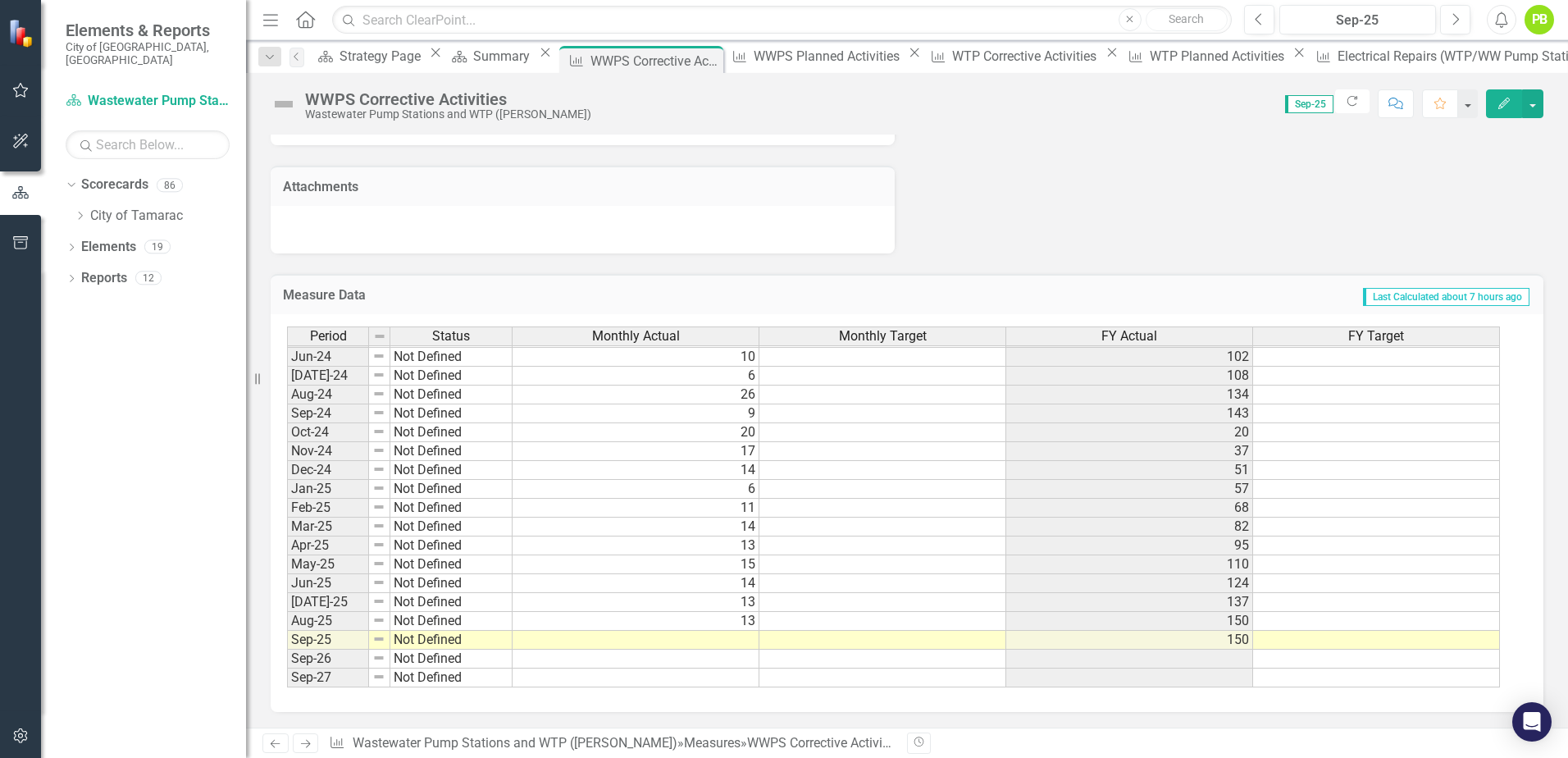
scroll to position [1080, 0]
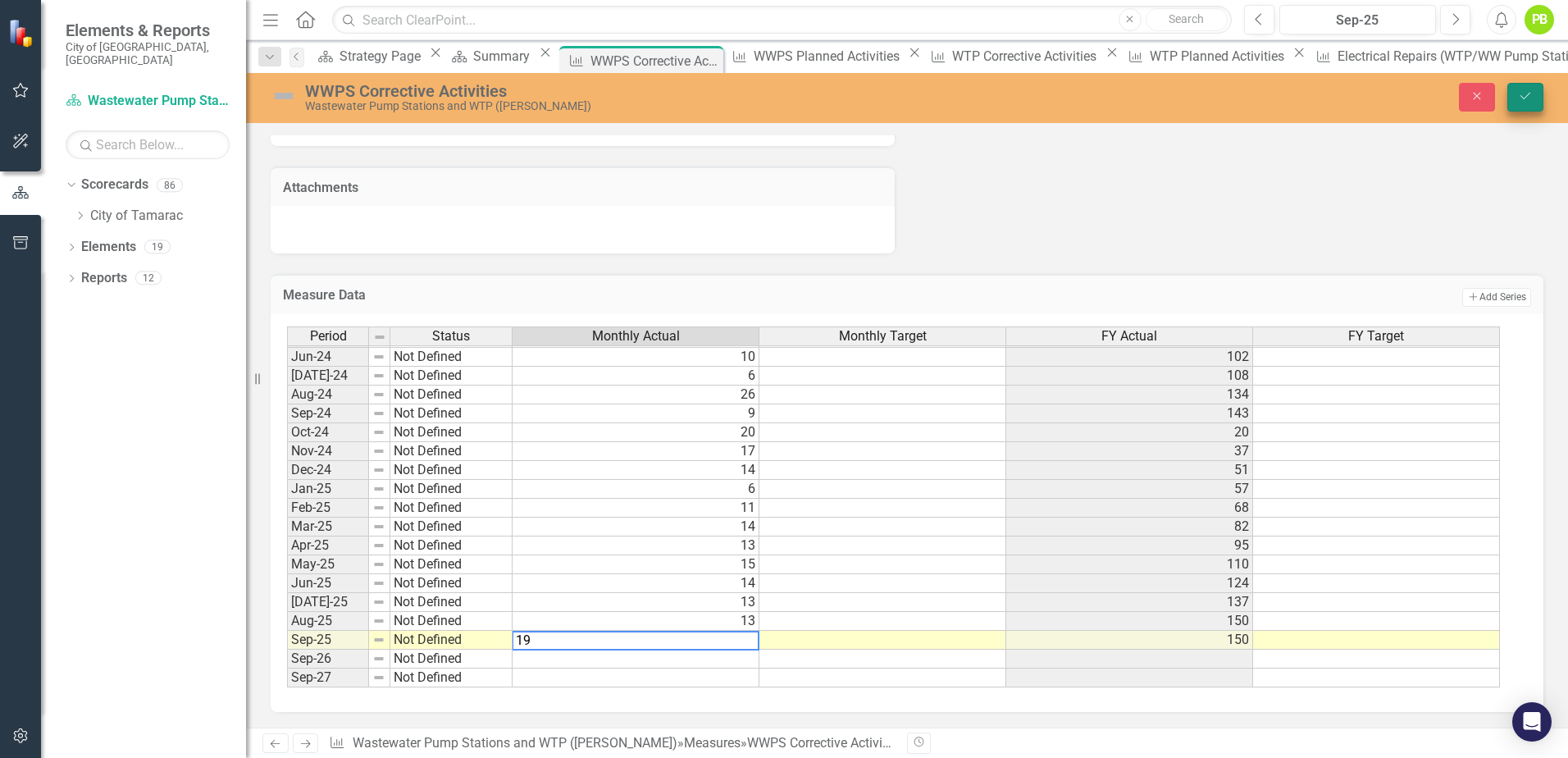
type textarea "19"
click at [1528, 92] on icon "Save" at bounding box center [1525, 96] width 15 height 12
